Goal: Task Accomplishment & Management: Use online tool/utility

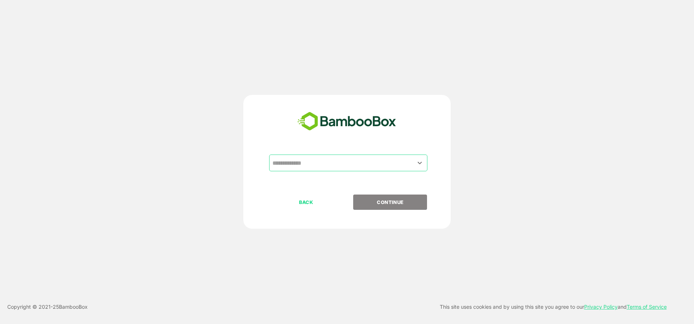
click at [364, 157] on input "text" at bounding box center [348, 163] width 155 height 14
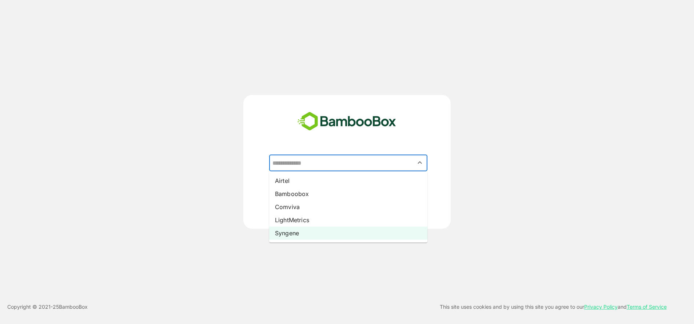
click at [301, 229] on li "Syngene" at bounding box center [348, 233] width 158 height 13
type input "*******"
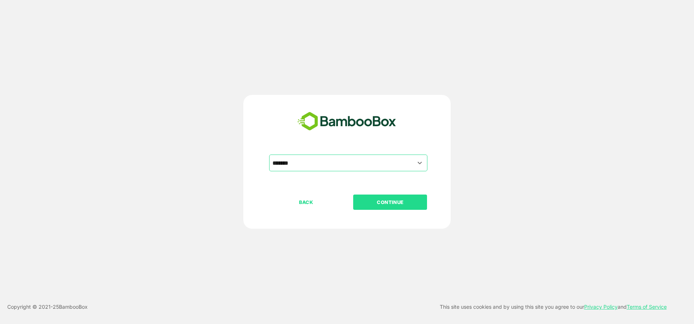
click at [404, 200] on p "CONTINUE" at bounding box center [390, 202] width 73 height 8
